Goal: Task Accomplishment & Management: Manage account settings

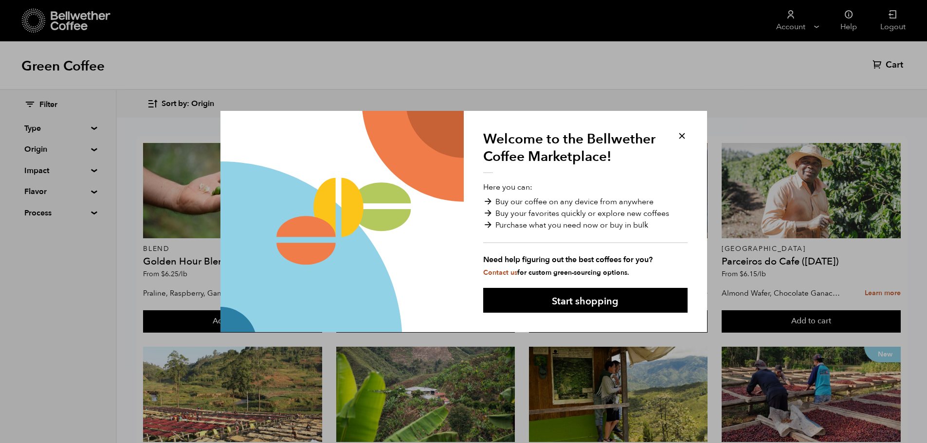
click at [682, 138] on button at bounding box center [681, 135] width 11 height 11
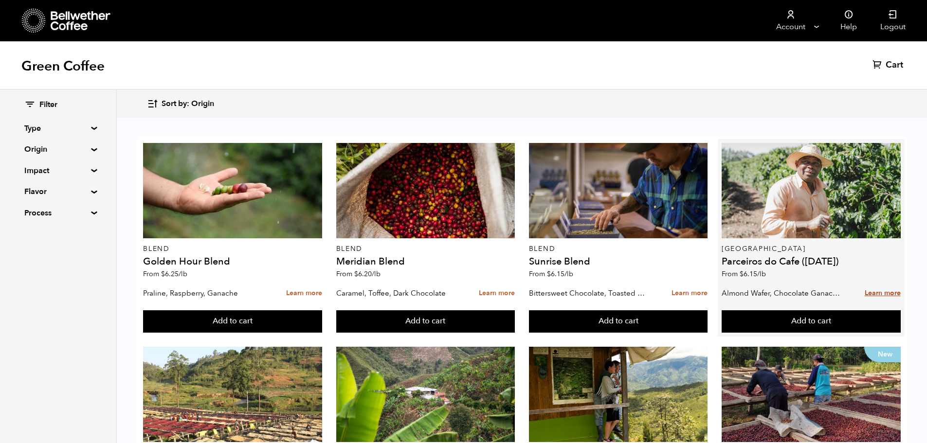
click at [880, 291] on link "Learn more" at bounding box center [883, 293] width 36 height 21
click at [886, 293] on link "Learn more" at bounding box center [883, 293] width 36 height 21
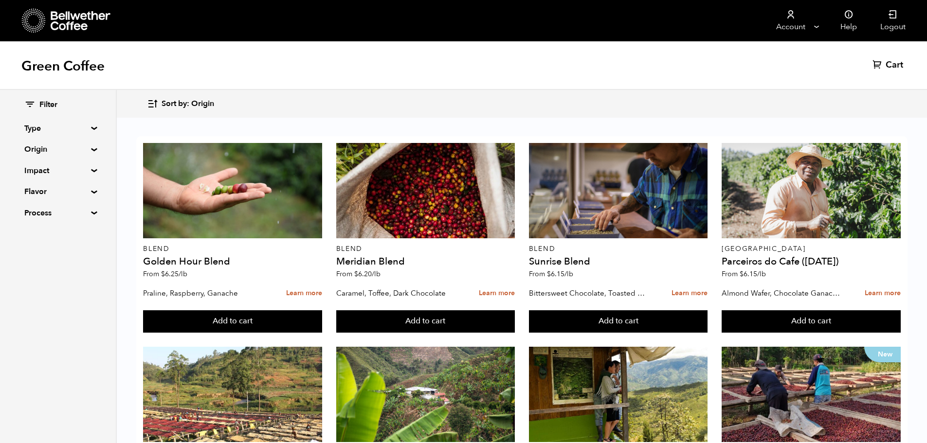
scroll to position [540, 0]
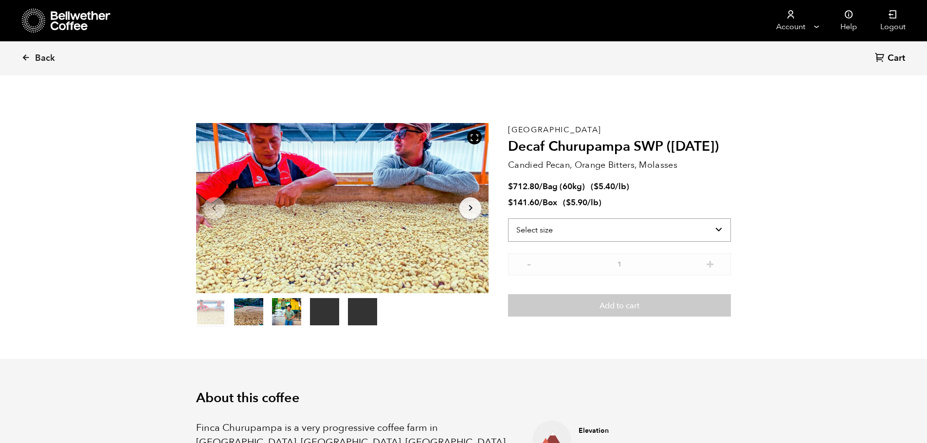
scroll to position [423, 518]
click at [577, 228] on select "Select size Bag (60kg) (132 lbs) Box (24 lbs)" at bounding box center [619, 229] width 223 height 23
select select "bag-3"
click at [508, 218] on select "Select size Bag (60kg) (132 lbs) Box (24 lbs)" at bounding box center [619, 229] width 223 height 23
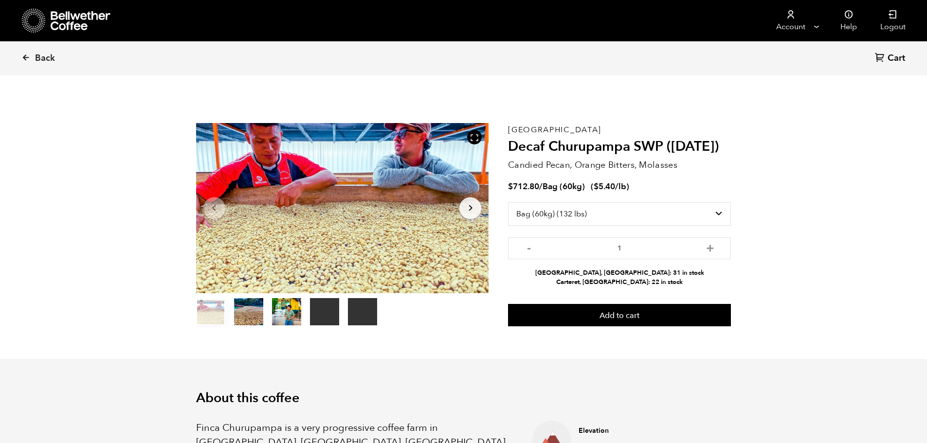
click at [286, 308] on button "item 2" at bounding box center [286, 313] width 29 height 27
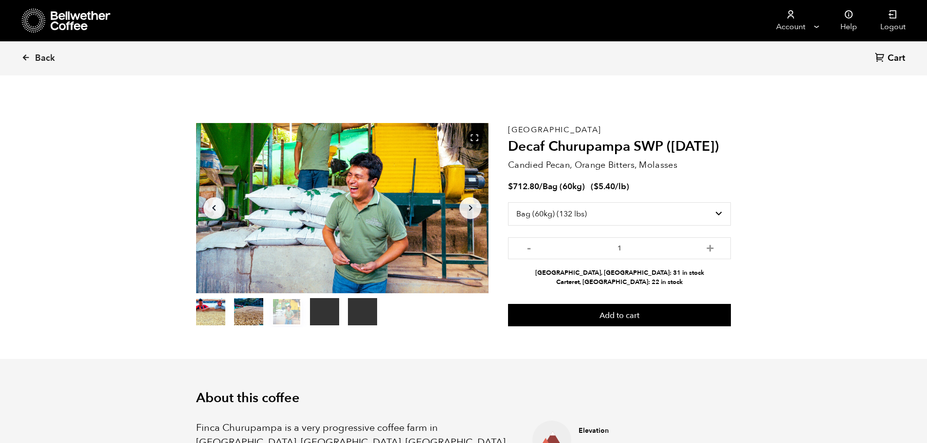
click at [321, 309] on button "item 3" at bounding box center [324, 313] width 29 height 27
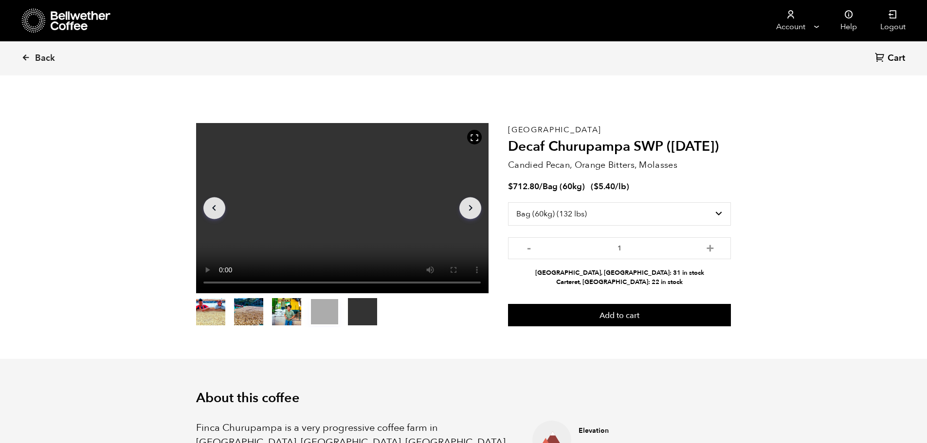
click at [352, 309] on button "item 4" at bounding box center [362, 313] width 29 height 27
click at [332, 313] on button "item 3" at bounding box center [324, 313] width 29 height 27
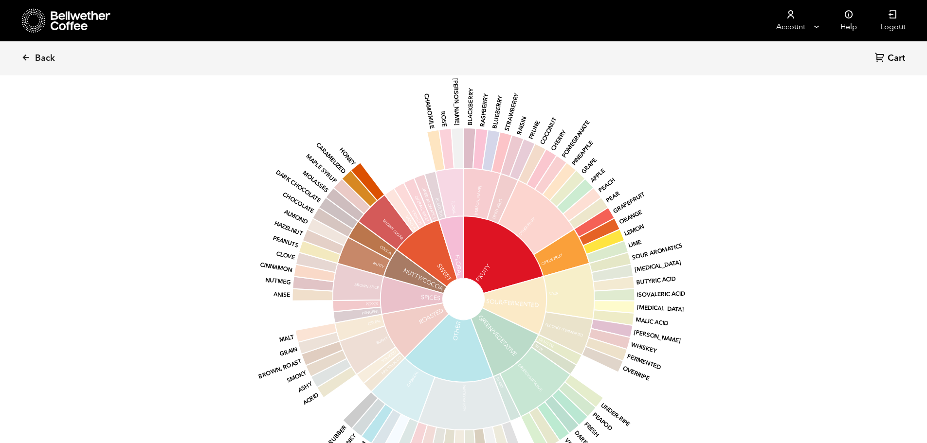
scroll to position [1022, 0]
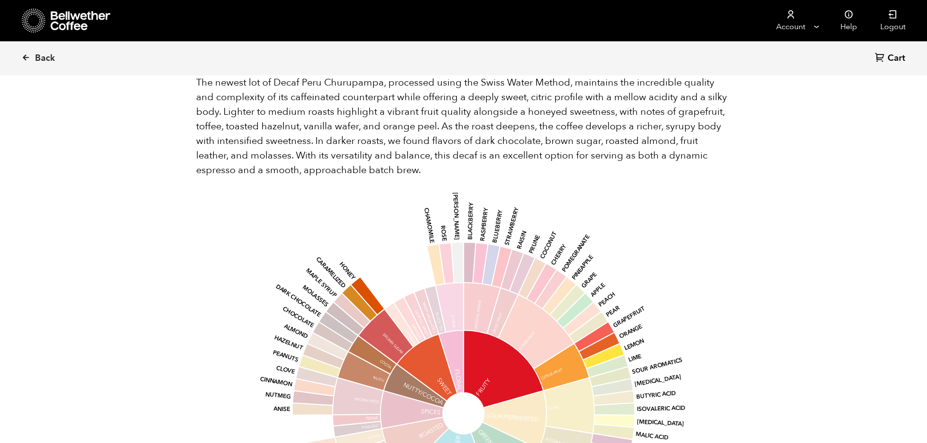
click at [374, 288] on icon at bounding box center [368, 296] width 34 height 38
drag, startPoint x: 369, startPoint y: 322, endPoint x: 421, endPoint y: 327, distance: 52.3
click at [369, 322] on icon at bounding box center [385, 336] width 55 height 55
click at [422, 327] on icon at bounding box center [410, 320] width 32 height 46
click at [442, 331] on g "base Fruity Sour/Fermented Green/Vegetative Other Roasted Spices Nutty/Cocoa Sw…" at bounding box center [471, 413] width 429 height 441
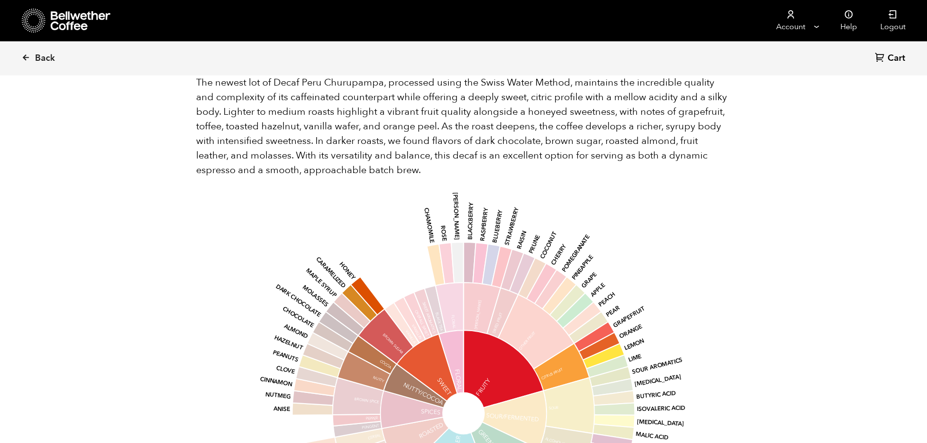
scroll to position [1216, 0]
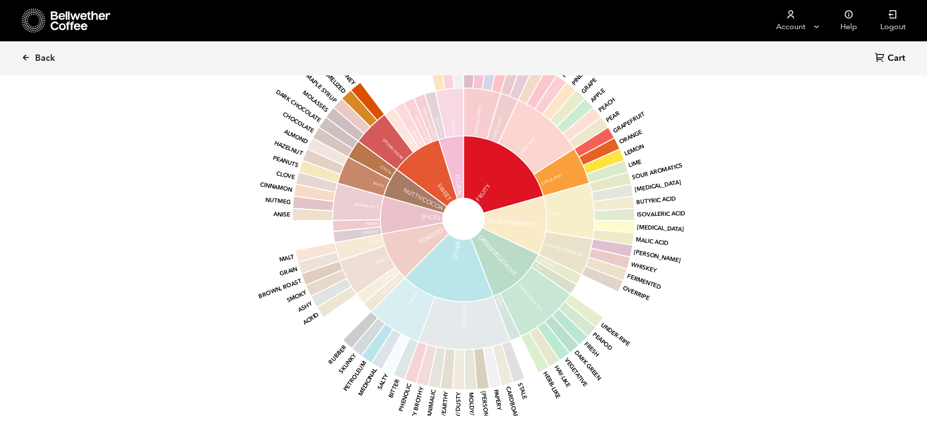
click at [464, 215] on circle at bounding box center [463, 219] width 41 height 41
drag, startPoint x: 464, startPoint y: 215, endPoint x: 443, endPoint y: 224, distance: 23.1
click at [443, 224] on icon at bounding box center [415, 250] width 67 height 55
drag, startPoint x: 451, startPoint y: 267, endPoint x: 524, endPoint y: 324, distance: 92.6
click at [523, 324] on g "base Fruity Sour/Fermented Green/Vegetative Other Roasted Spices Nutty/Cocoa Sw…" at bounding box center [471, 218] width 429 height 441
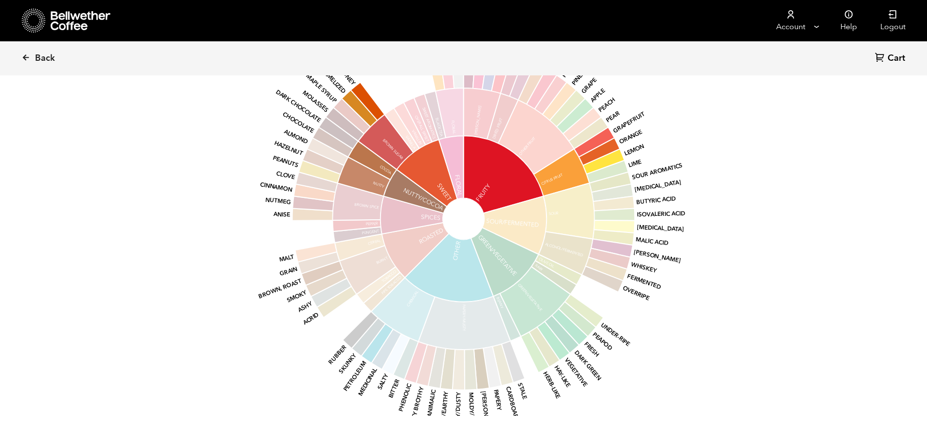
click at [525, 332] on icon at bounding box center [535, 352] width 29 height 41
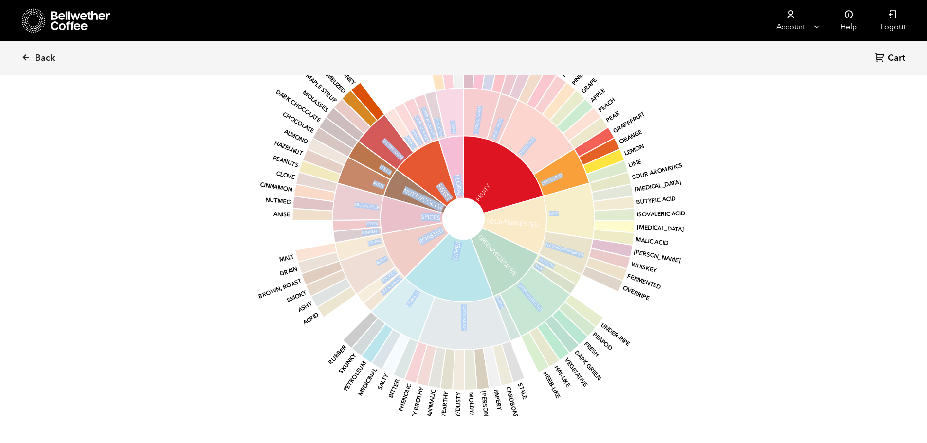
click at [538, 337] on icon at bounding box center [535, 352] width 29 height 41
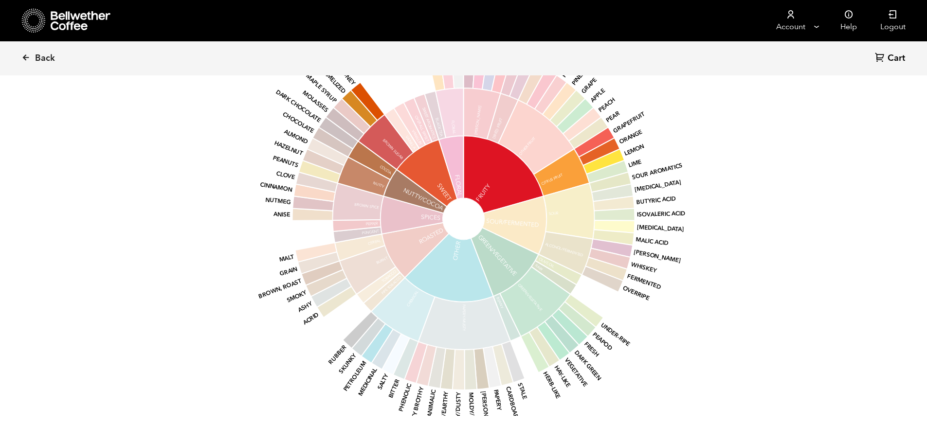
click at [754, 348] on section "Flavor Light Medium Medium-Dark Dark The newest lot of Decaf Peru Churupampa, p…" at bounding box center [464, 116] width 584 height 681
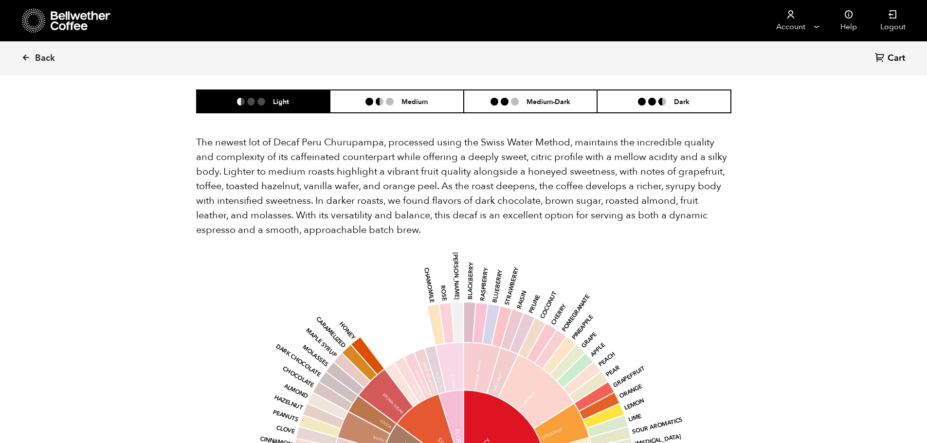
scroll to position [870, 0]
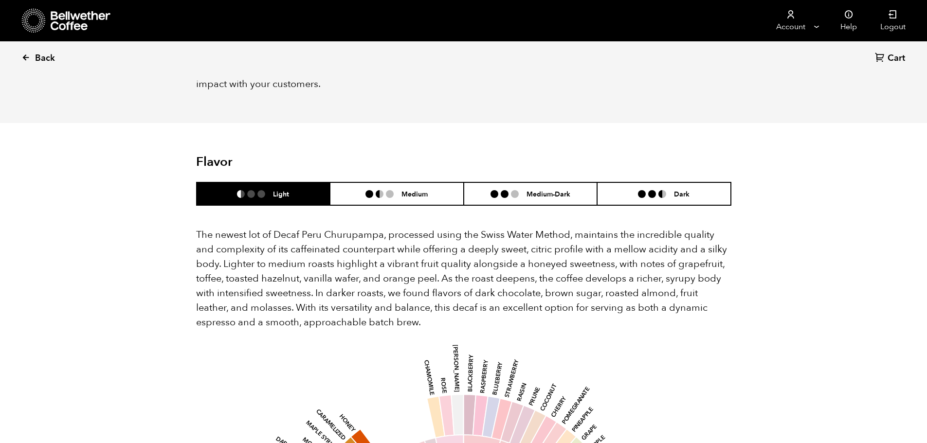
click at [24, 60] on icon at bounding box center [25, 57] width 9 height 9
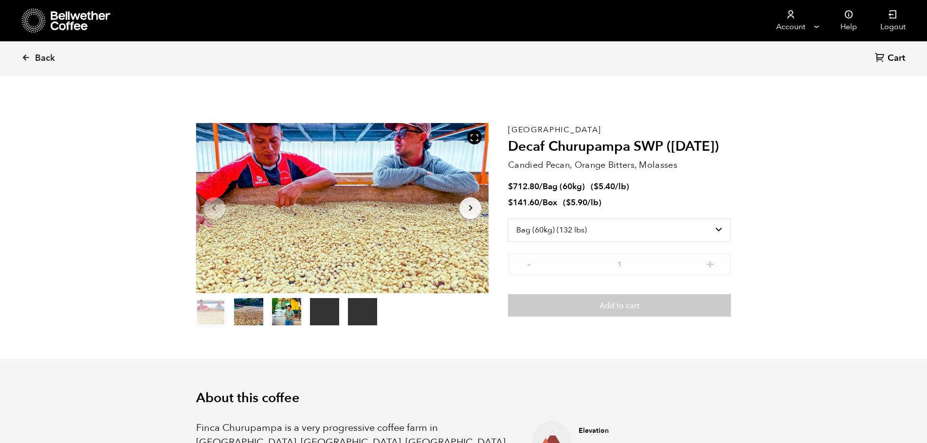
select select "bag-3"
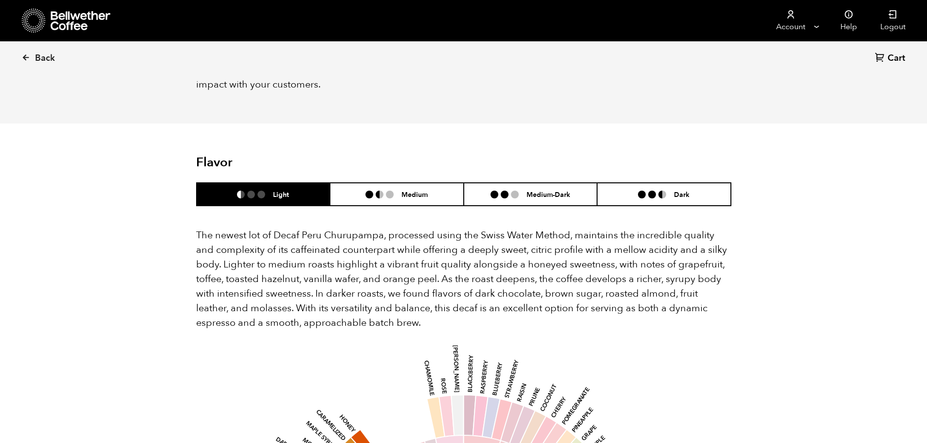
scroll to position [870, 0]
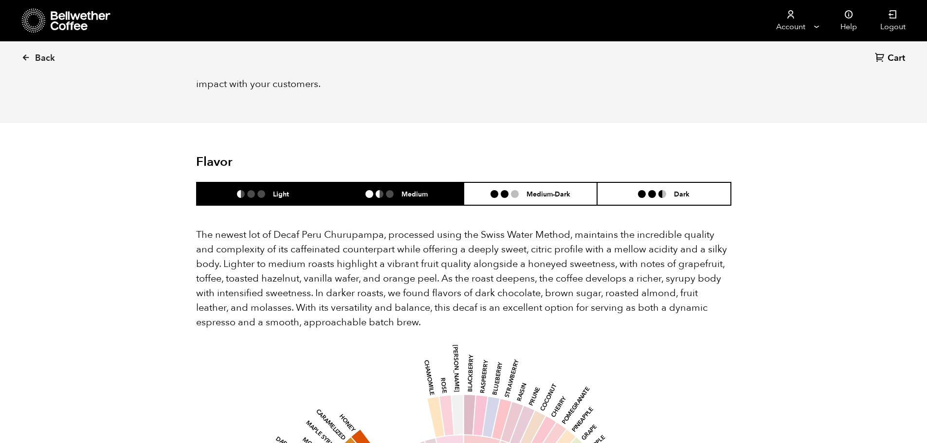
click at [407, 190] on h6 "Medium" at bounding box center [414, 194] width 26 height 8
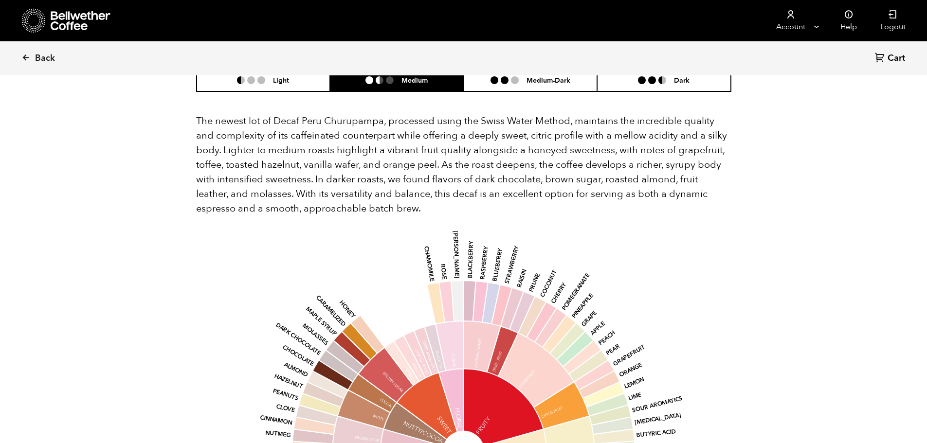
scroll to position [967, 0]
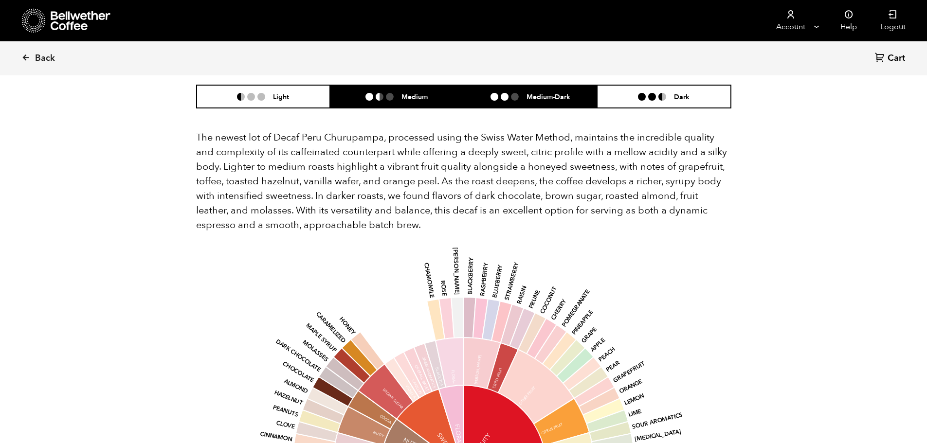
click at [494, 93] on li at bounding box center [494, 97] width 8 height 8
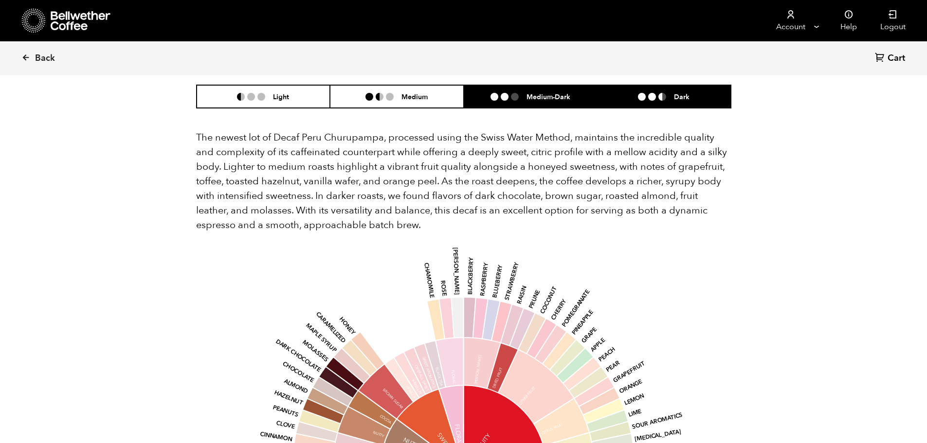
click at [640, 88] on li "Dark" at bounding box center [664, 96] width 134 height 23
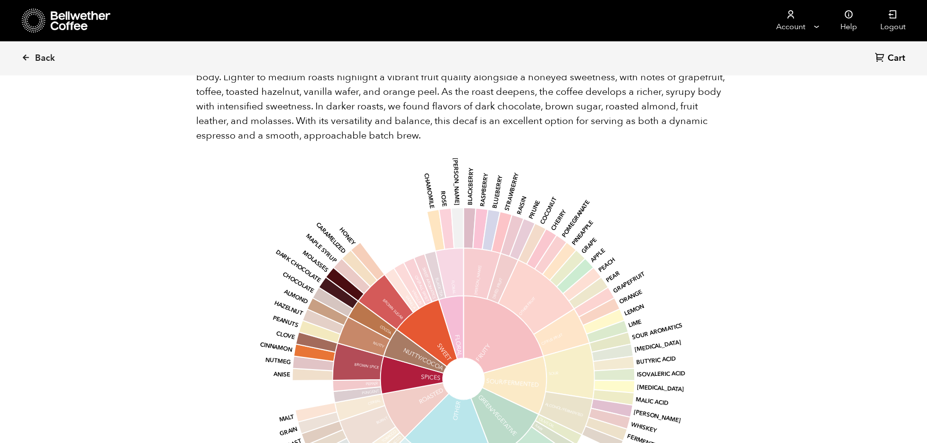
scroll to position [1113, 0]
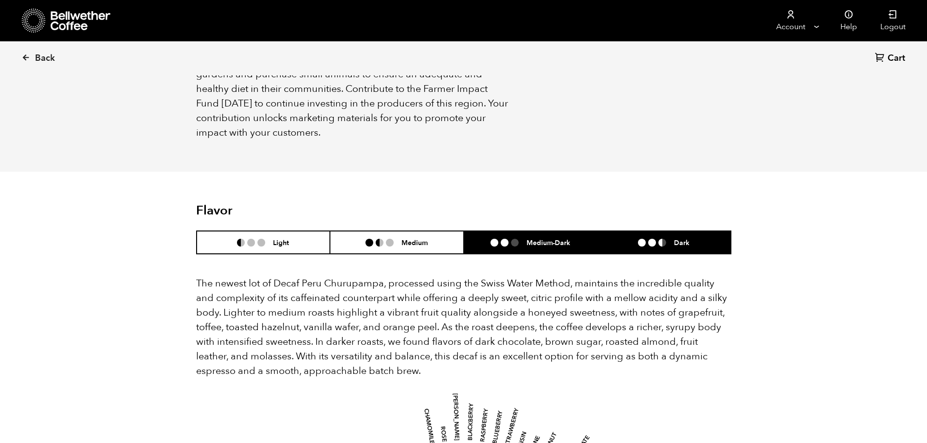
click at [509, 231] on li "Medium-Dark" at bounding box center [531, 242] width 134 height 23
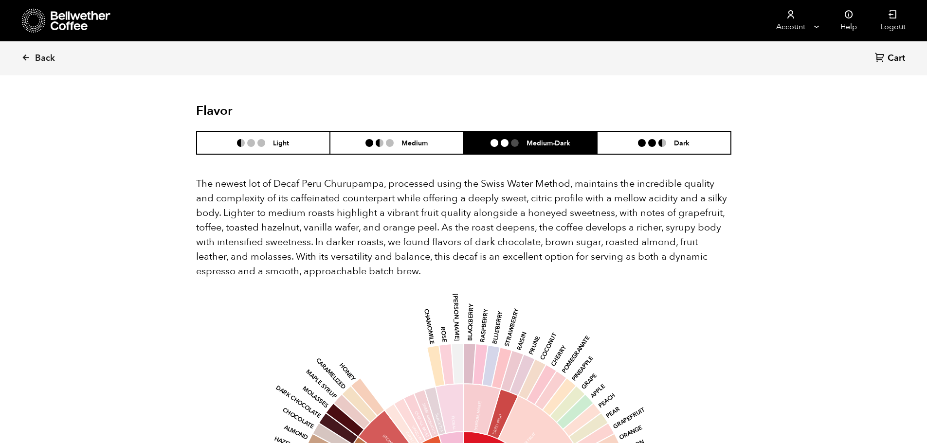
scroll to position [918, 0]
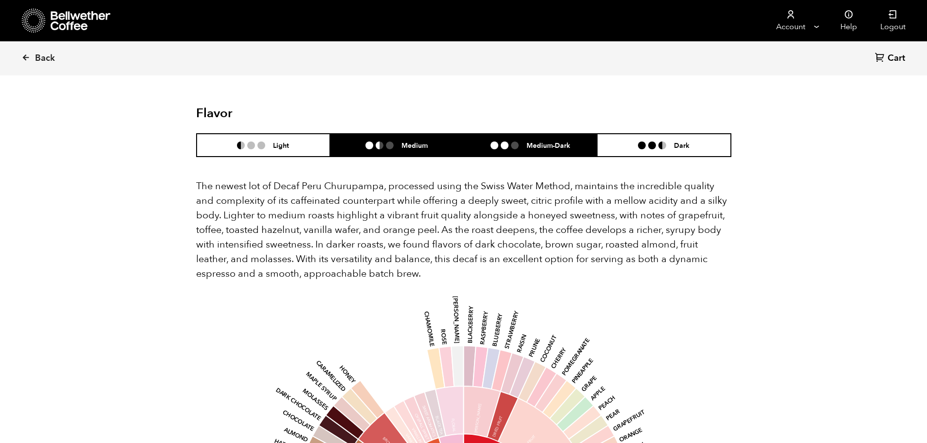
click at [375, 135] on li "Medium" at bounding box center [397, 145] width 134 height 23
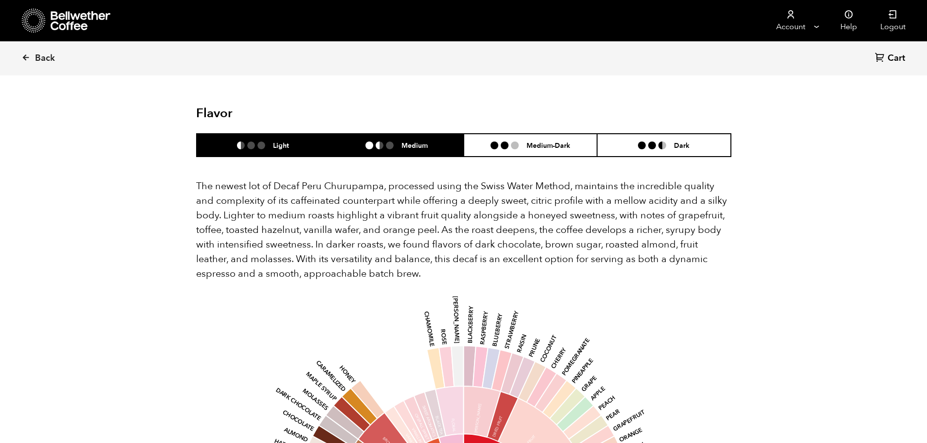
click at [287, 141] on h6 "Light" at bounding box center [281, 145] width 16 height 8
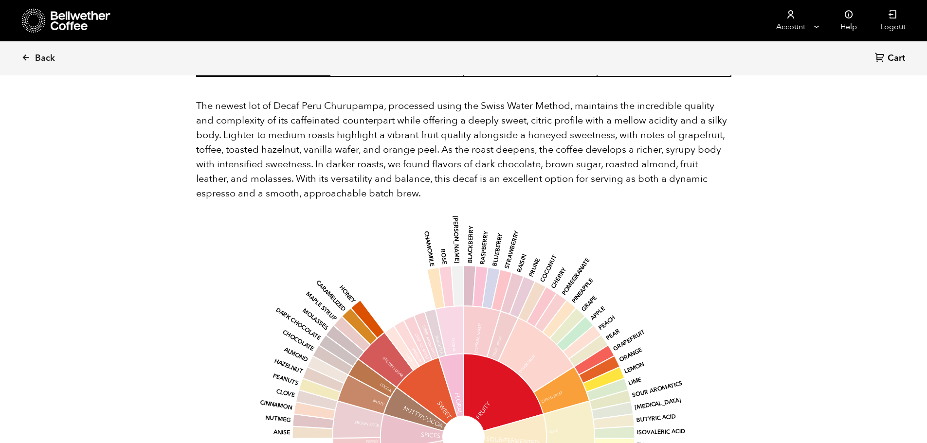
scroll to position [1015, 0]
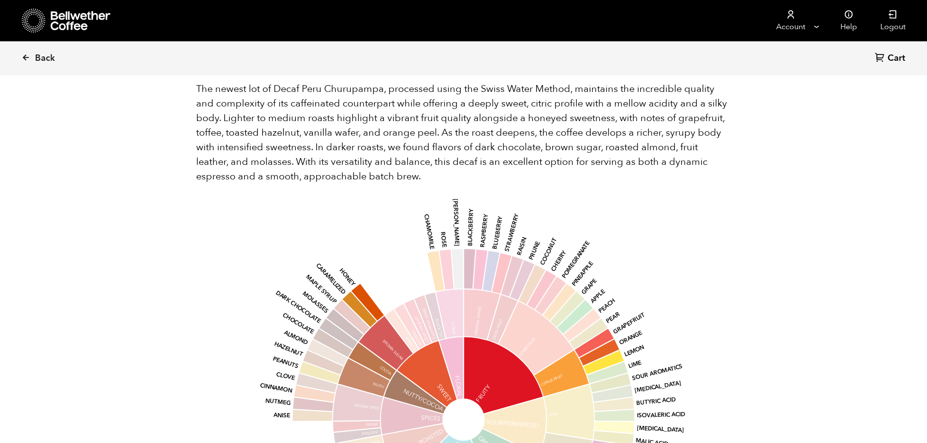
click at [472, 256] on icon at bounding box center [470, 269] width 12 height 41
click at [495, 269] on icon at bounding box center [501, 274] width 20 height 42
drag, startPoint x: 556, startPoint y: 316, endPoint x: 558, endPoint y: 321, distance: 5.7
click at [557, 318] on icon at bounding box center [536, 338] width 76 height 74
click at [575, 365] on icon at bounding box center [562, 373] width 56 height 47
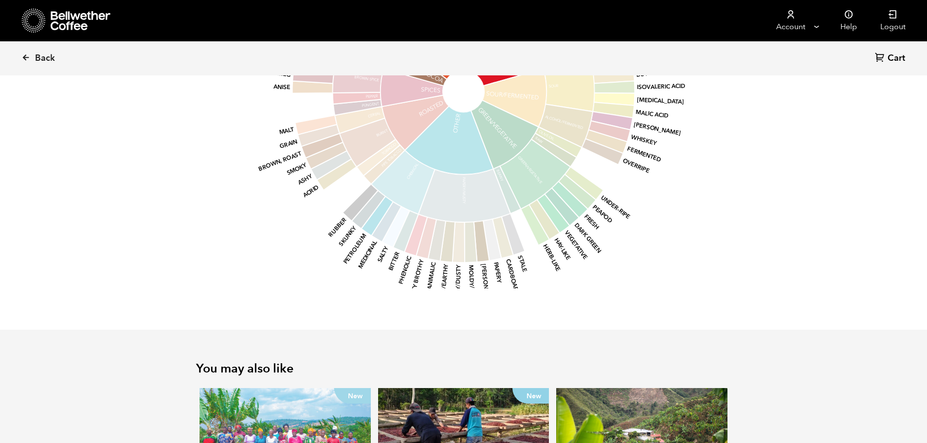
scroll to position [1405, 0]
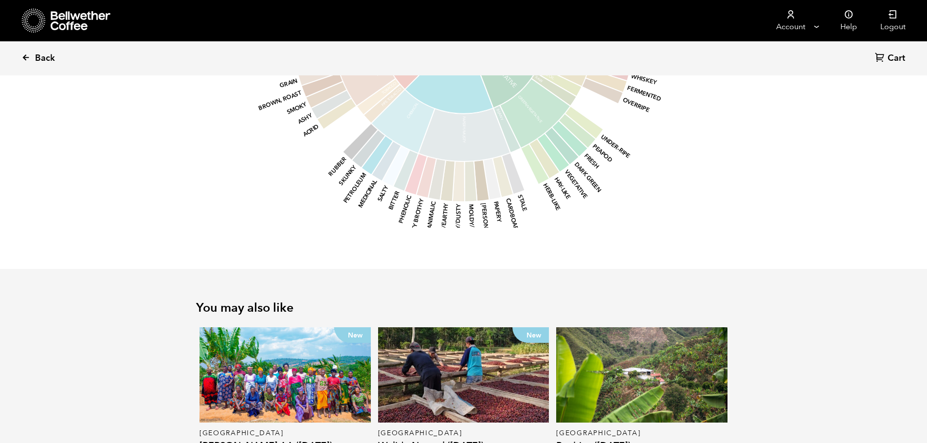
click at [40, 60] on span "Back" at bounding box center [45, 59] width 20 height 12
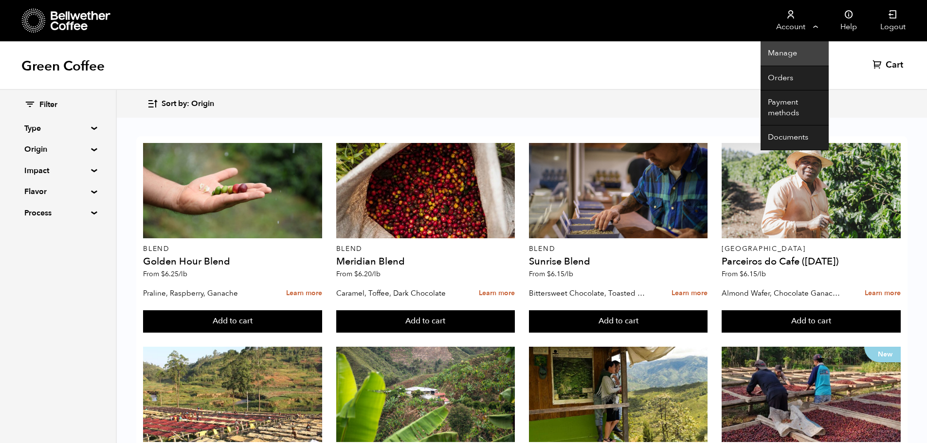
click at [786, 54] on link "Manage" at bounding box center [795, 53] width 68 height 25
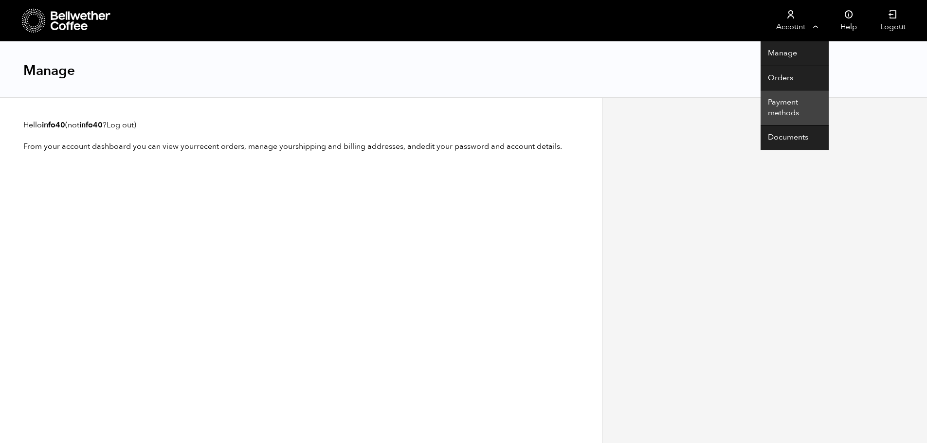
click at [790, 113] on link "Payment methods" at bounding box center [795, 108] width 68 height 35
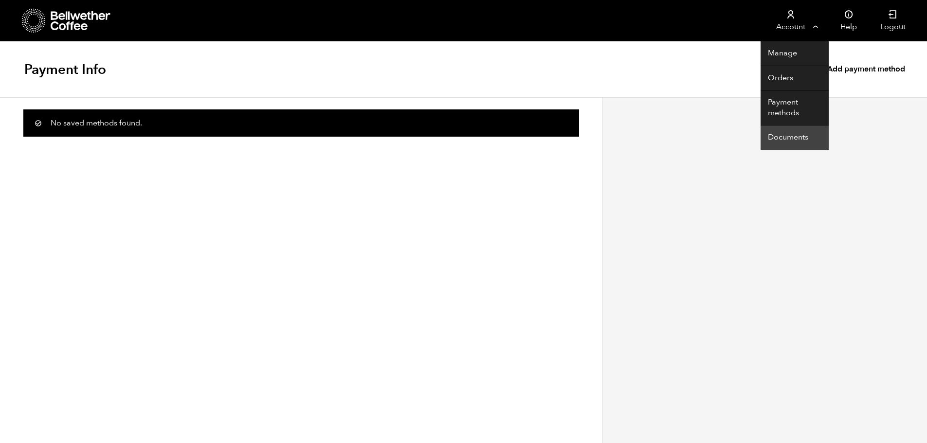
click at [789, 131] on link "Documents" at bounding box center [795, 138] width 68 height 25
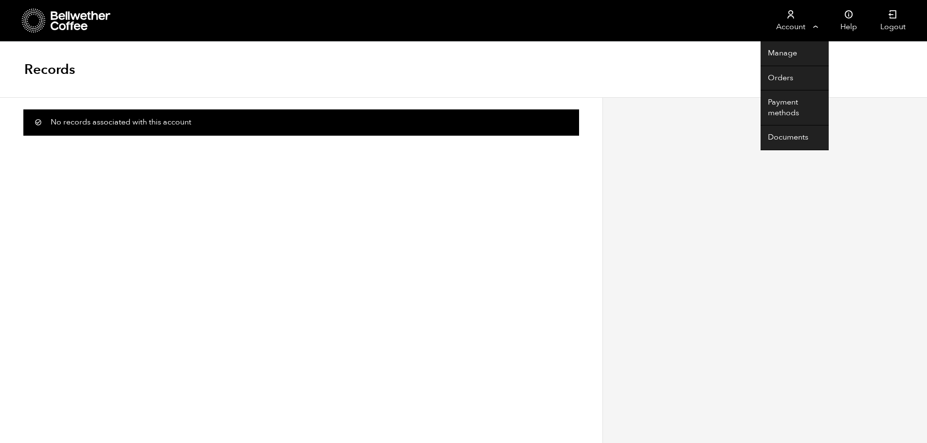
click at [798, 19] on link "Account" at bounding box center [791, 20] width 60 height 41
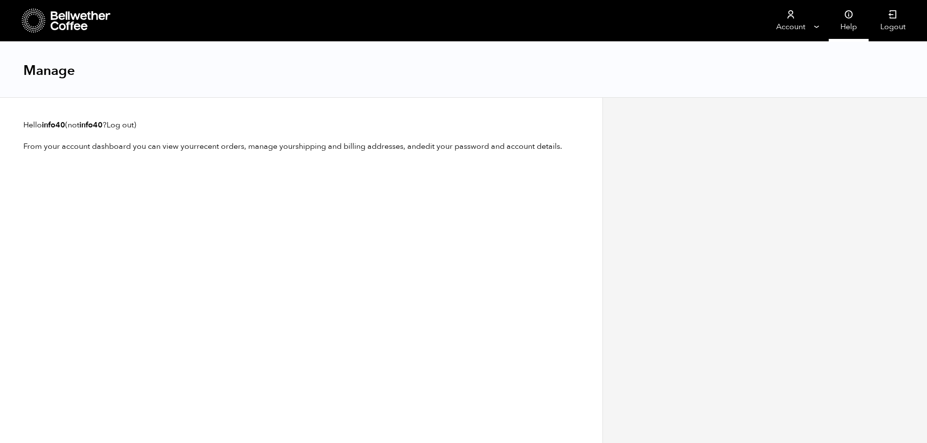
click at [848, 18] on icon at bounding box center [849, 15] width 10 height 10
